Goal: Task Accomplishment & Management: Manage account settings

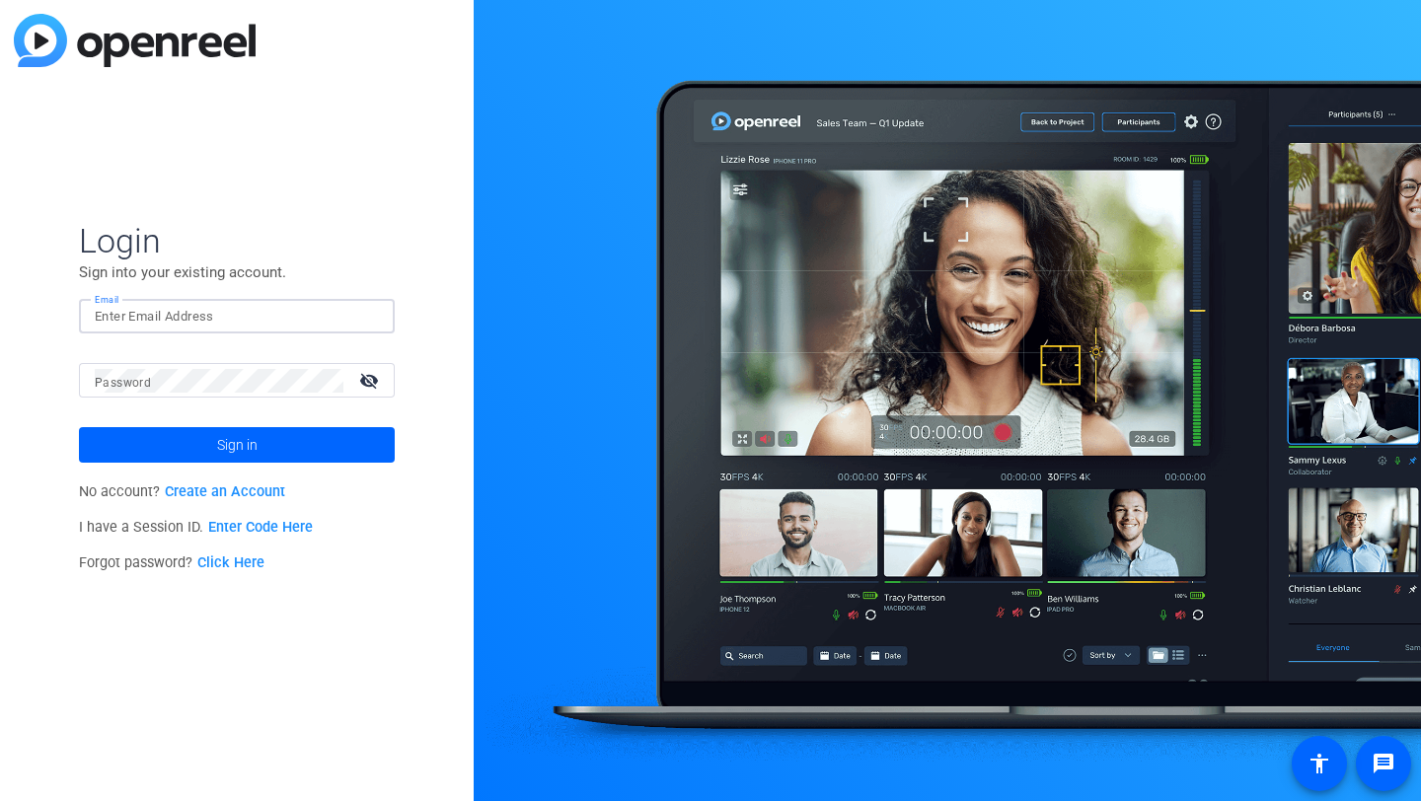
click at [211, 312] on input "Email" at bounding box center [237, 317] width 284 height 24
type input "[EMAIL_ADDRESS][DOMAIN_NAME]"
click at [79, 427] on button "Sign in" at bounding box center [237, 445] width 316 height 36
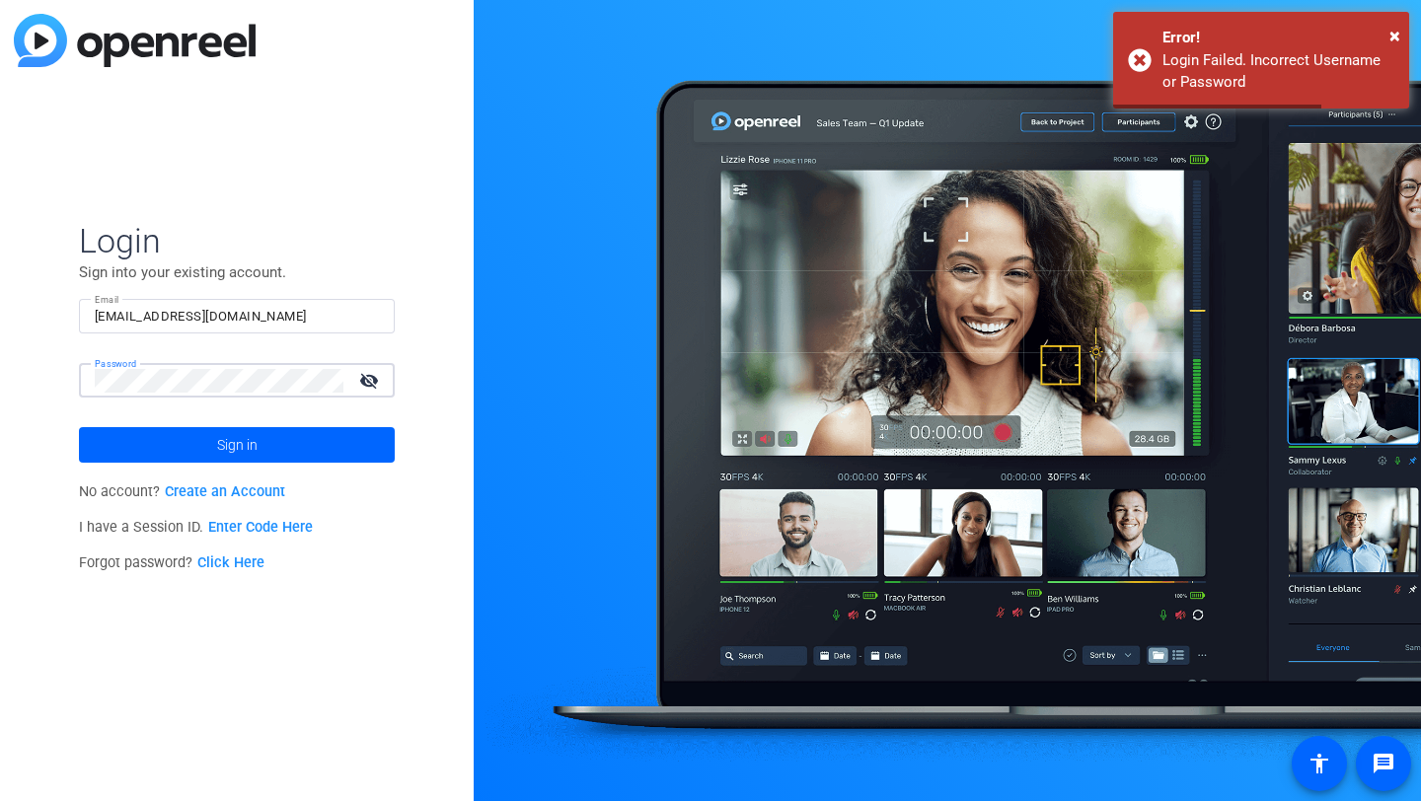
click at [48, 382] on div "Login Sign into your existing account. Email [EMAIL_ADDRESS][DOMAIN_NAME] Passw…" at bounding box center [237, 400] width 474 height 801
click at [79, 427] on button "Sign in" at bounding box center [237, 445] width 316 height 36
